Goal: Task Accomplishment & Management: Use online tool/utility

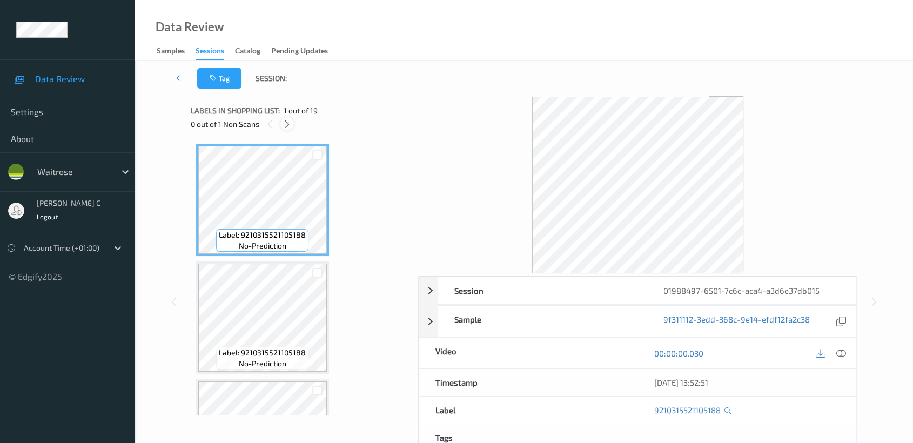
click at [293, 125] on div at bounding box center [286, 123] width 13 height 13
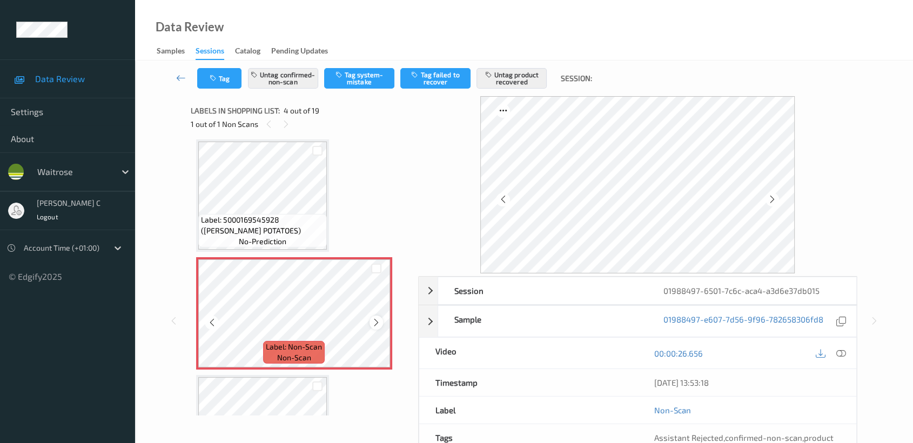
click at [373, 318] on icon at bounding box center [376, 323] width 9 height 10
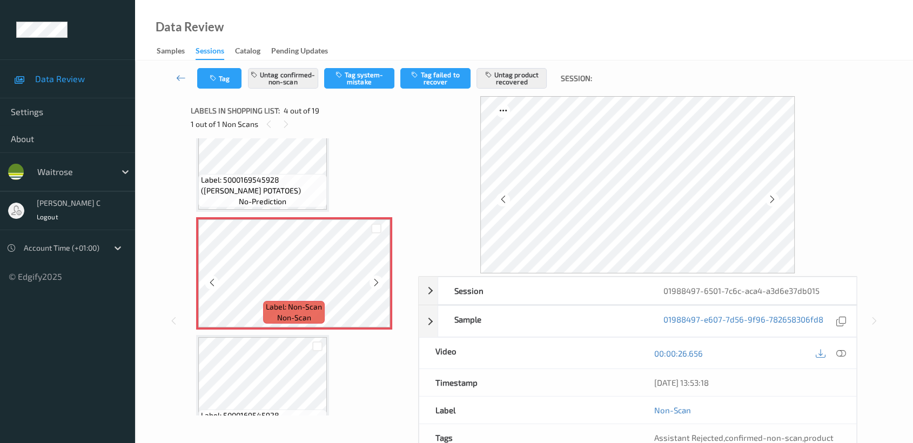
scroll to position [300, 0]
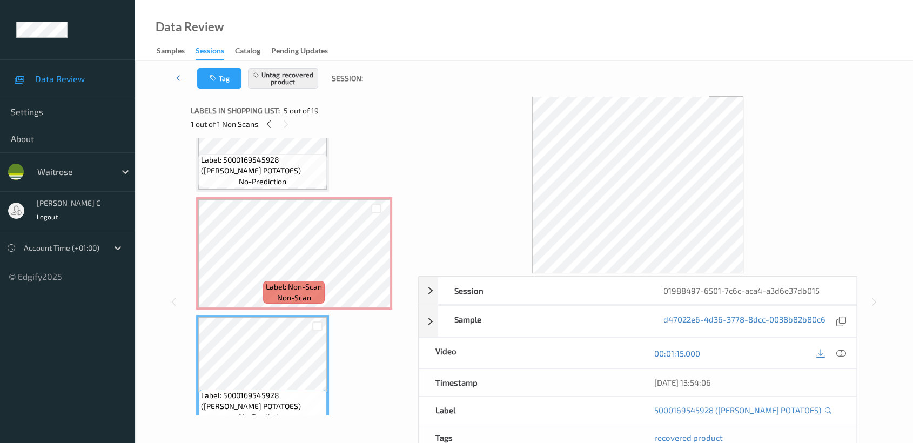
click at [316, 285] on span "Label: Non-Scan" at bounding box center [294, 286] width 56 height 11
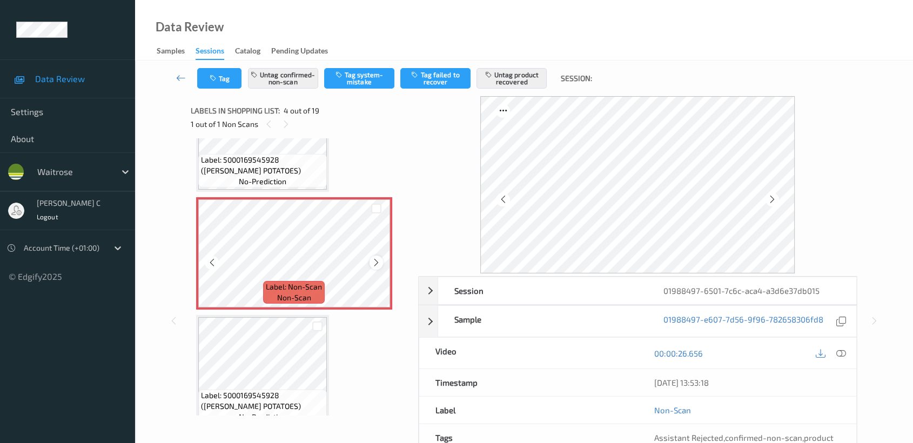
click at [372, 258] on icon at bounding box center [376, 263] width 9 height 10
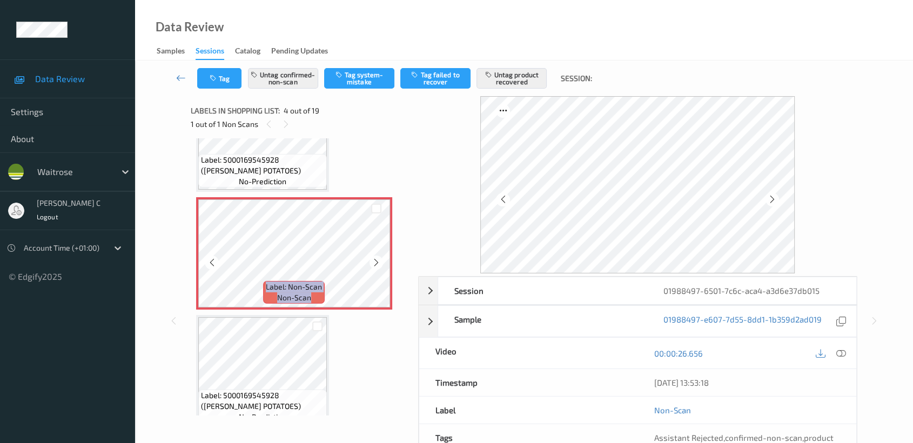
click at [372, 258] on icon at bounding box center [376, 263] width 9 height 10
click at [251, 137] on div "Labels in shopping list: 4 out of 19 1 out of 1 Non Scans" at bounding box center [301, 117] width 220 height 42
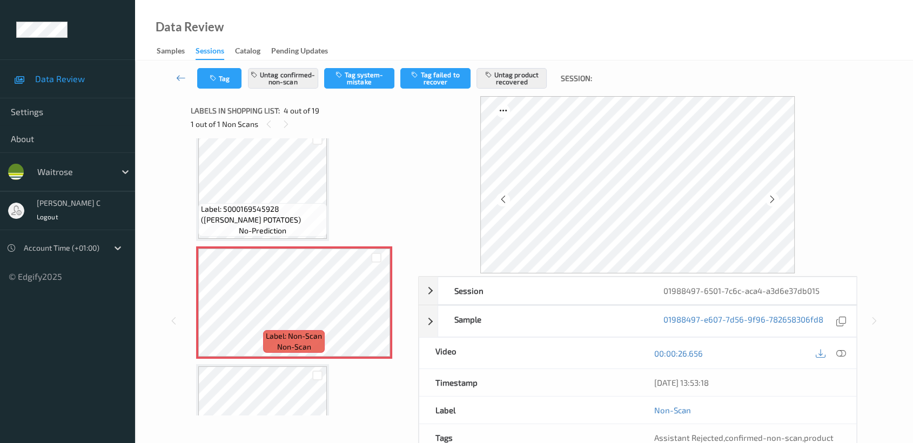
scroll to position [180, 0]
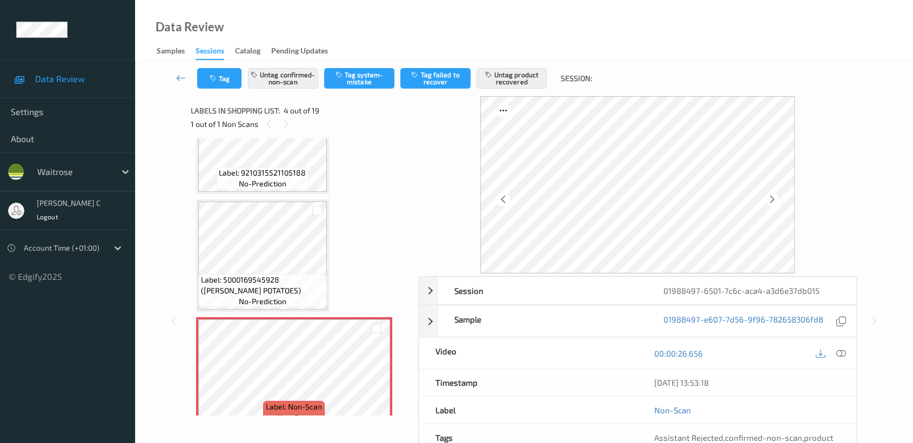
click at [260, 167] on span "Label: 9210315521105188" at bounding box center [262, 172] width 87 height 11
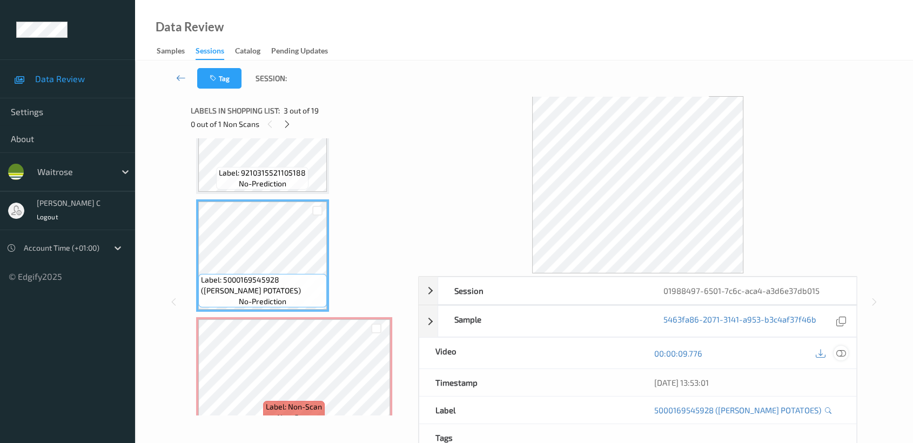
click at [836, 352] on icon at bounding box center [841, 353] width 10 height 10
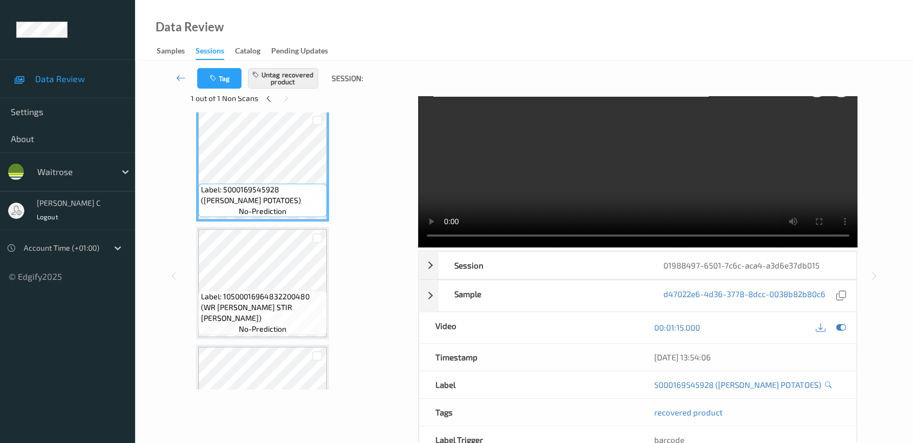
scroll to position [420, 0]
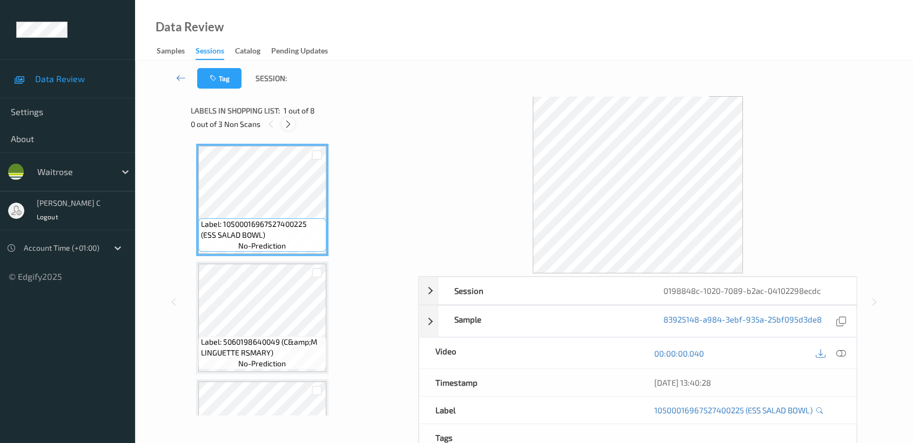
click at [290, 122] on icon at bounding box center [287, 124] width 9 height 10
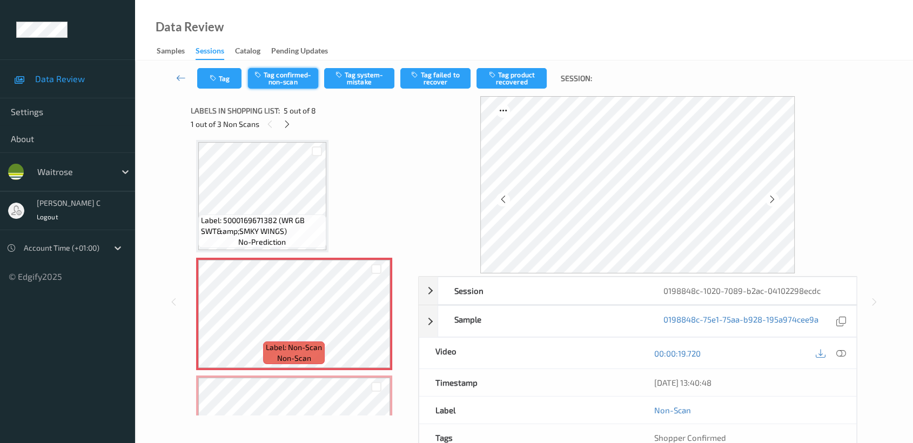
click at [296, 78] on button "Tag confirmed-non-scan" at bounding box center [283, 78] width 70 height 21
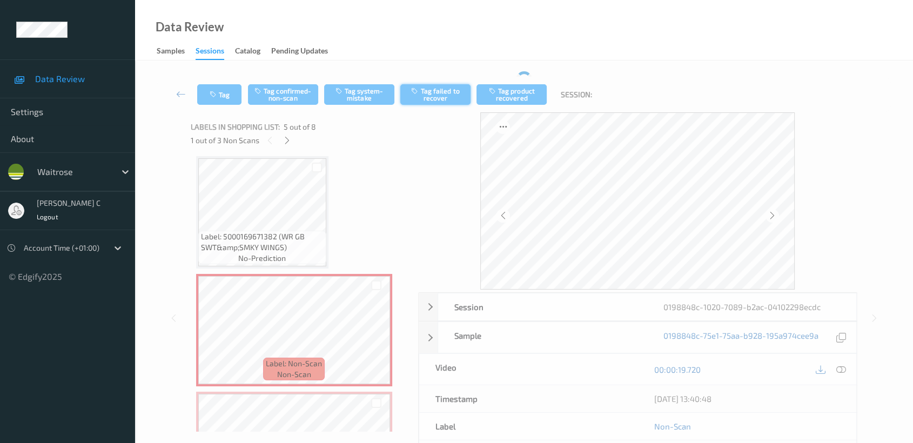
click at [451, 91] on button "Tag failed to recover" at bounding box center [435, 94] width 70 height 21
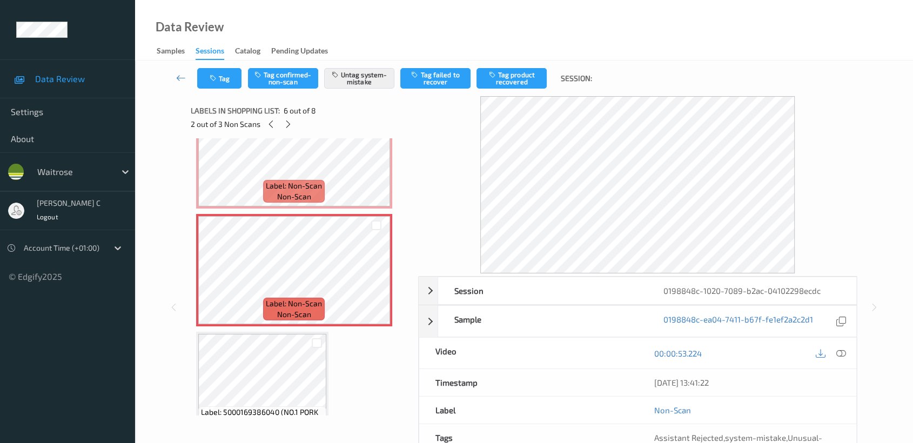
scroll to position [537, 0]
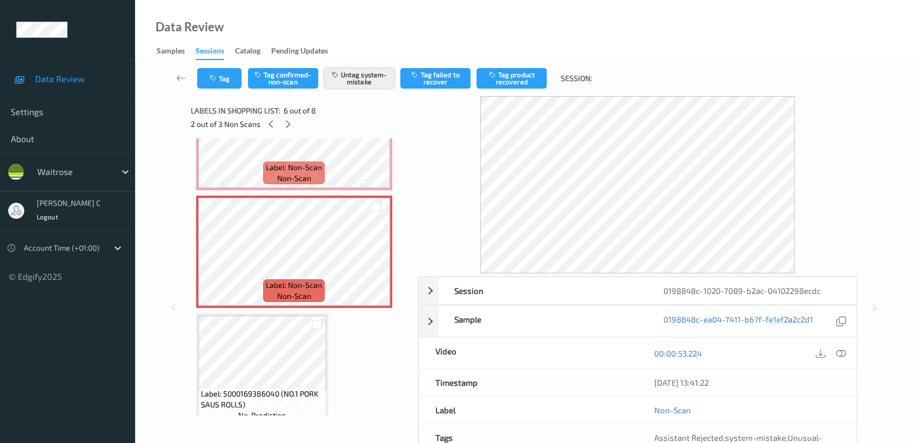
click at [383, 79] on button "Untag system-mistake" at bounding box center [359, 78] width 70 height 21
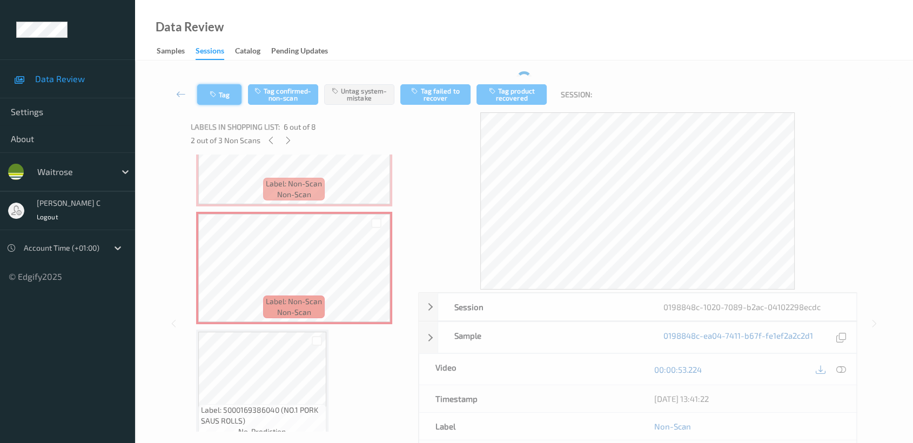
click at [225, 85] on button "Tag" at bounding box center [219, 94] width 44 height 21
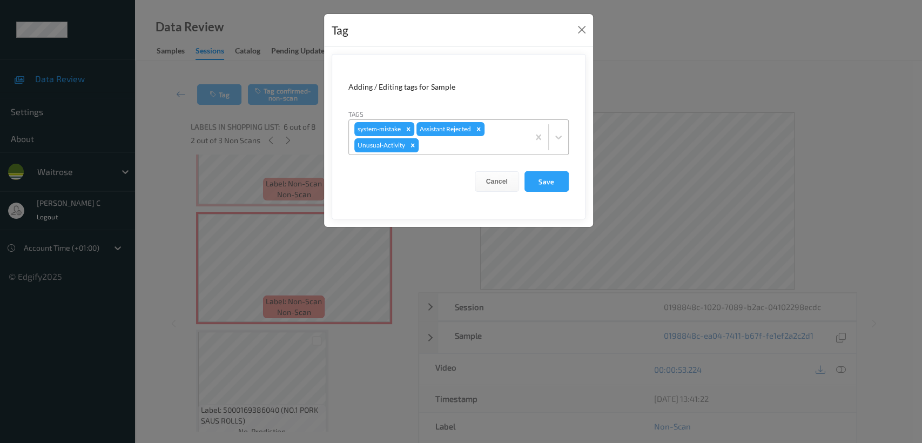
click at [413, 145] on icon "Remove Unusual-Activity" at bounding box center [413, 145] width 8 height 8
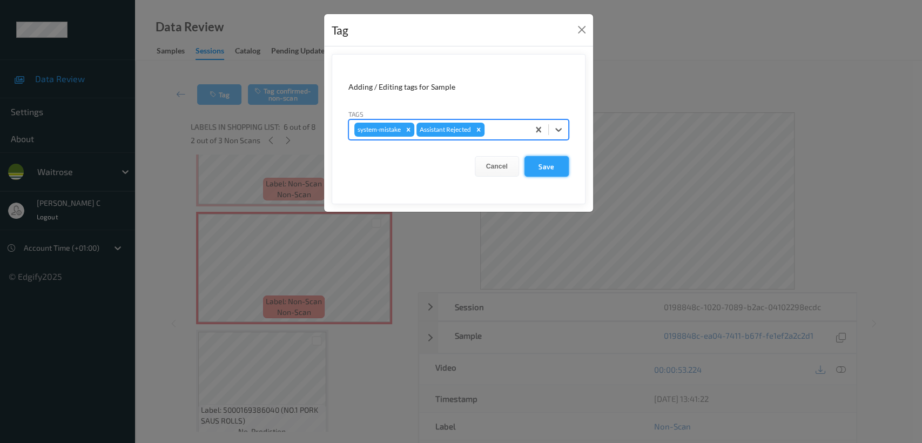
click at [555, 173] on button "Save" at bounding box center [546, 166] width 44 height 21
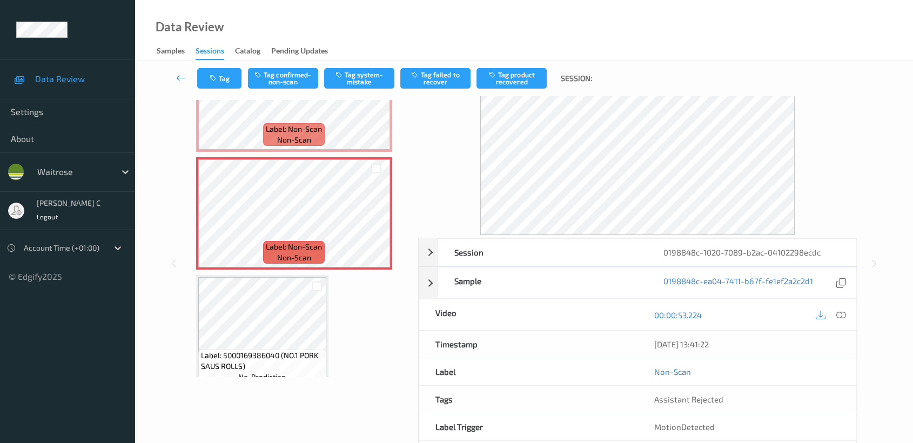
scroll to position [0, 0]
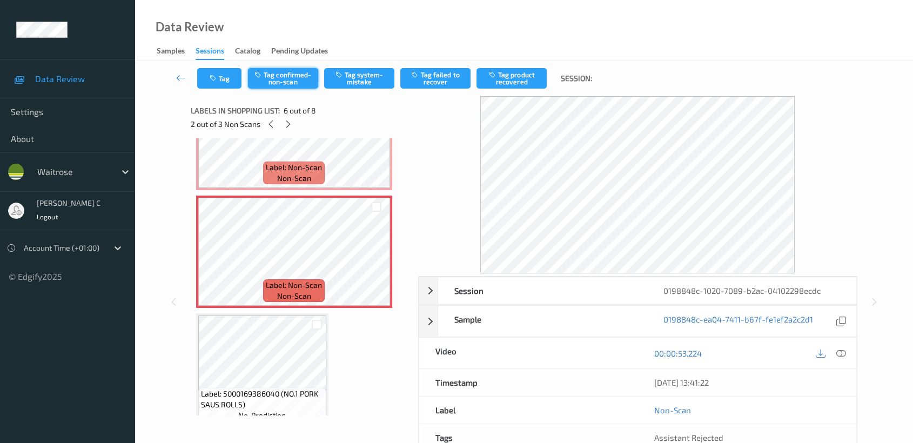
click at [277, 84] on button "Tag confirmed-non-scan" at bounding box center [283, 78] width 70 height 21
click at [518, 87] on button "Tag product recovered" at bounding box center [511, 78] width 70 height 21
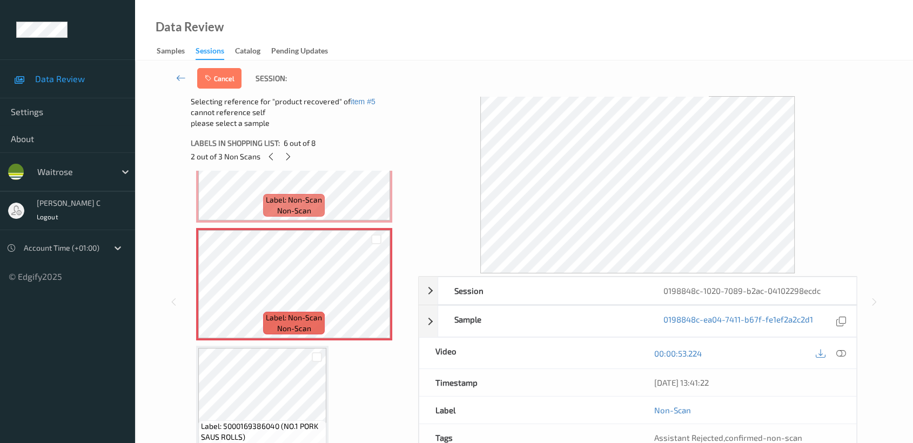
scroll to position [597, 0]
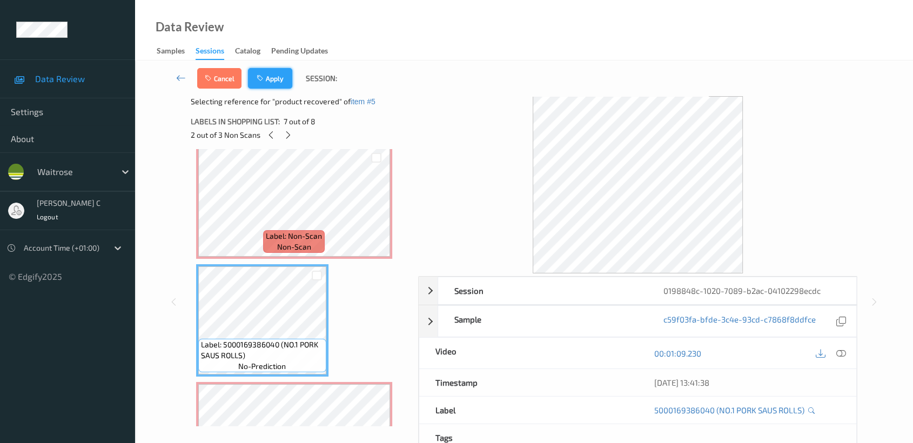
click at [280, 85] on button "Apply" at bounding box center [270, 78] width 44 height 21
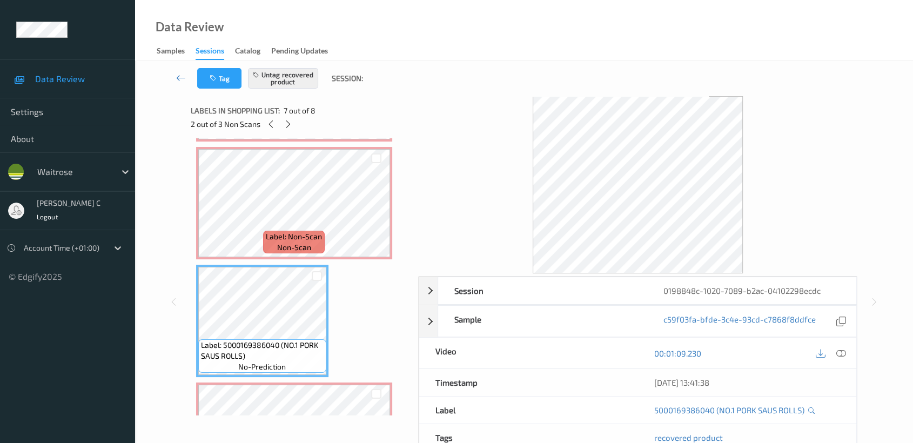
scroll to position [666, 0]
